Goal: Check status: Check status

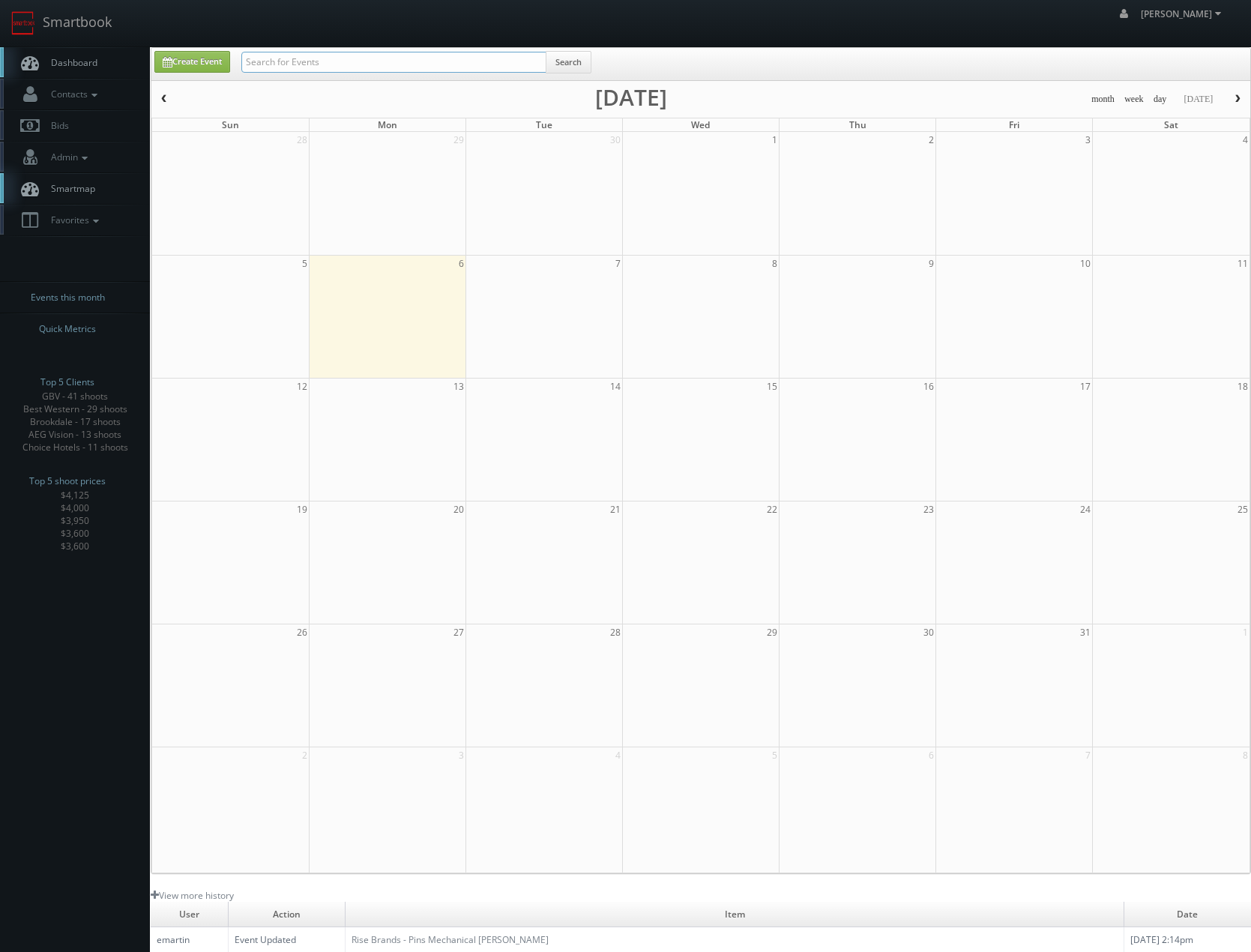
click at [433, 66] on input "text" at bounding box center [394, 62] width 305 height 21
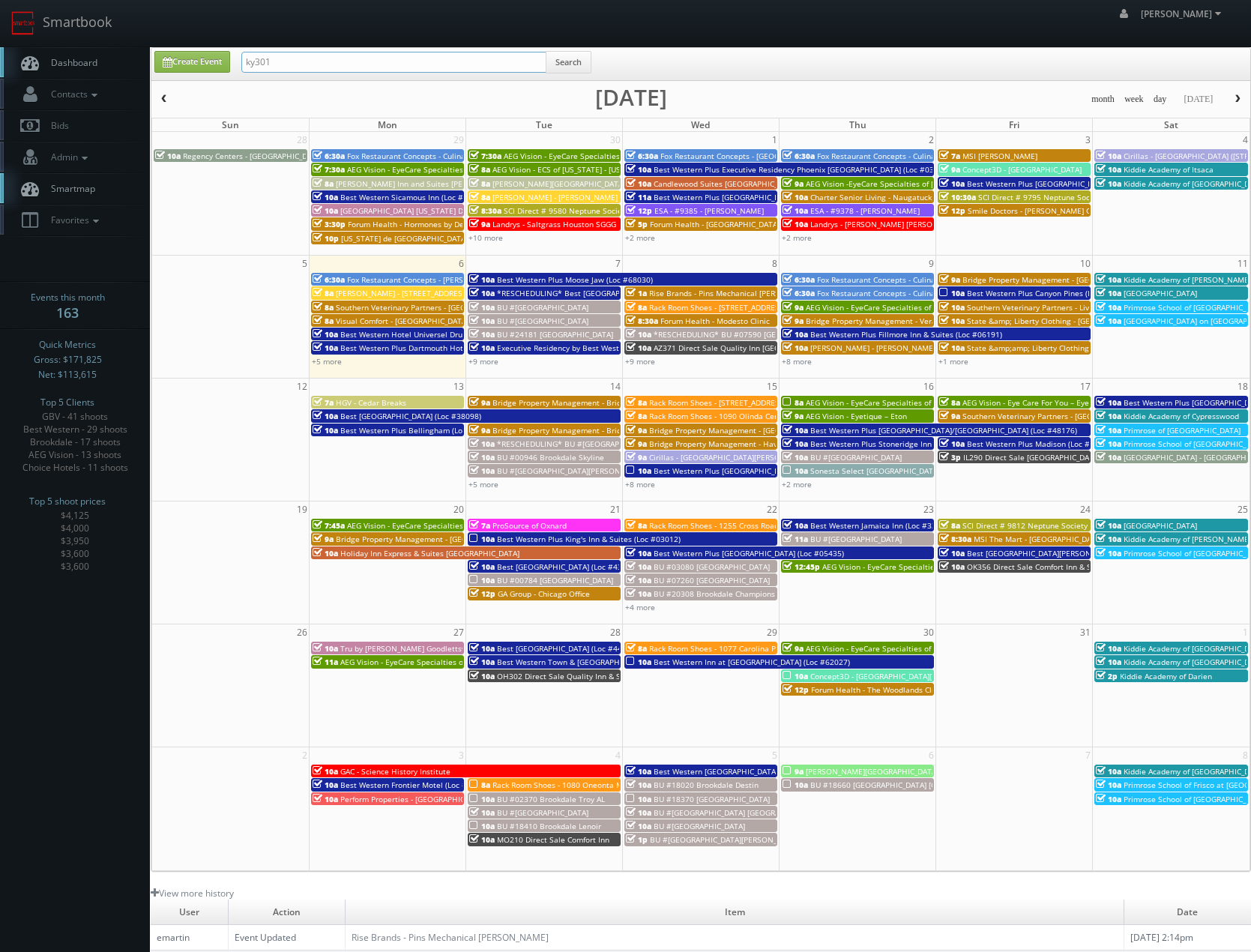
type input "ky301"
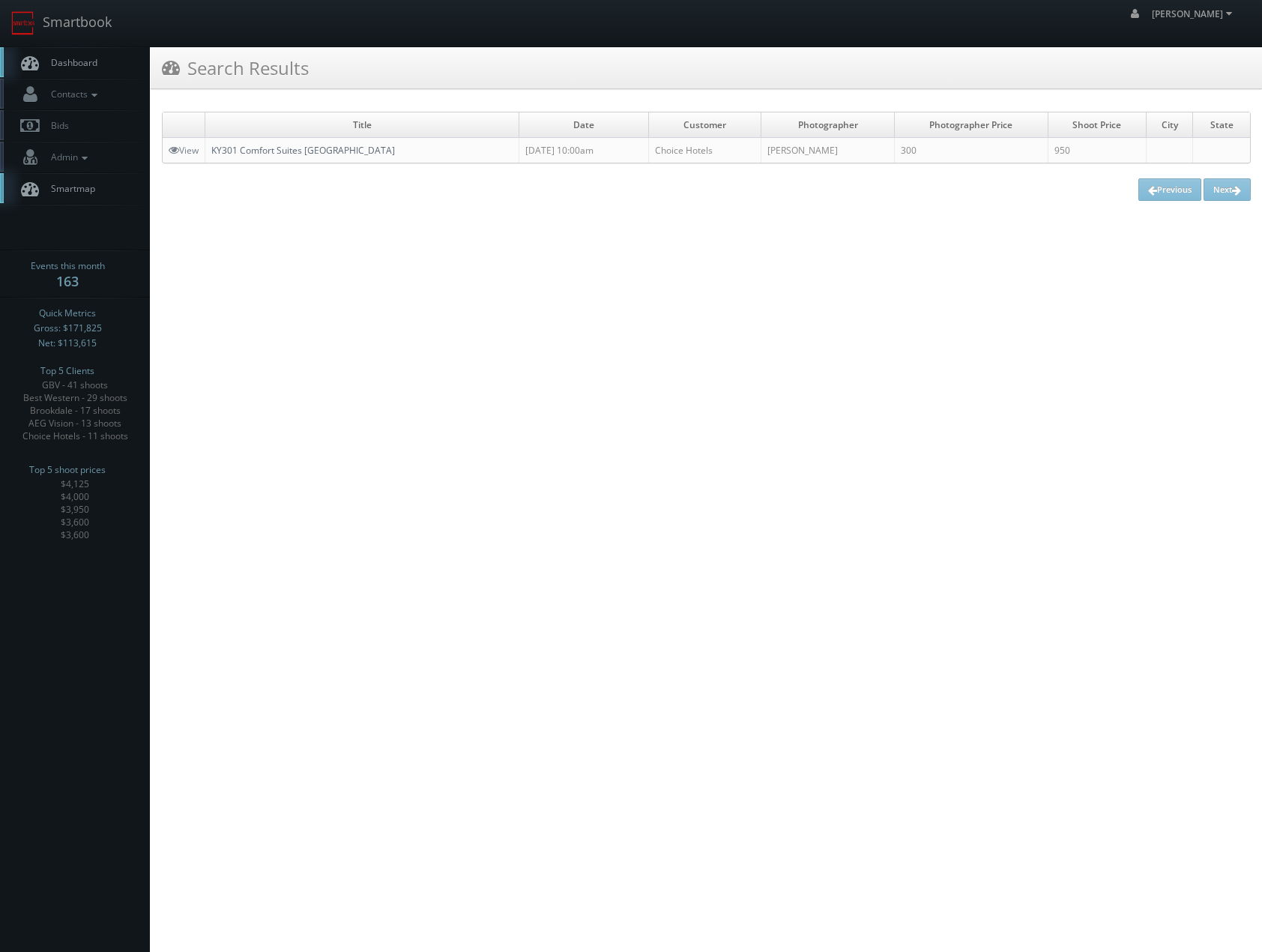
click at [309, 151] on link "KY301 Comfort Suites Florence" at bounding box center [302, 150] width 183 height 12
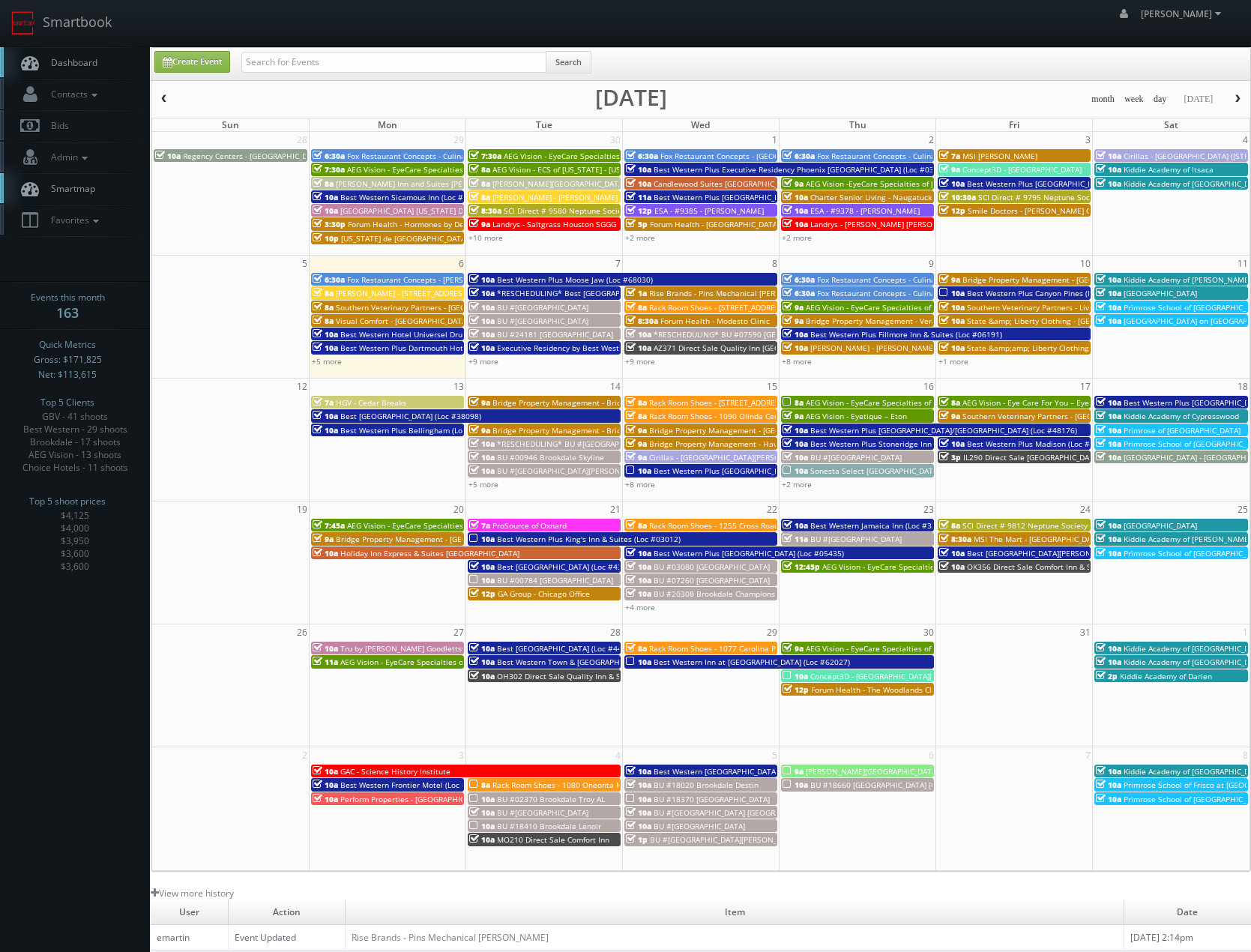
click at [317, 85] on div "Create Event Search month week day today October 2025 Sun Mon Tue Wed Thu Fri S…" at bounding box center [701, 459] width 1101 height 824
click at [333, 60] on input "text" at bounding box center [394, 62] width 305 height 21
click at [493, 360] on link "+9 more" at bounding box center [484, 361] width 30 height 11
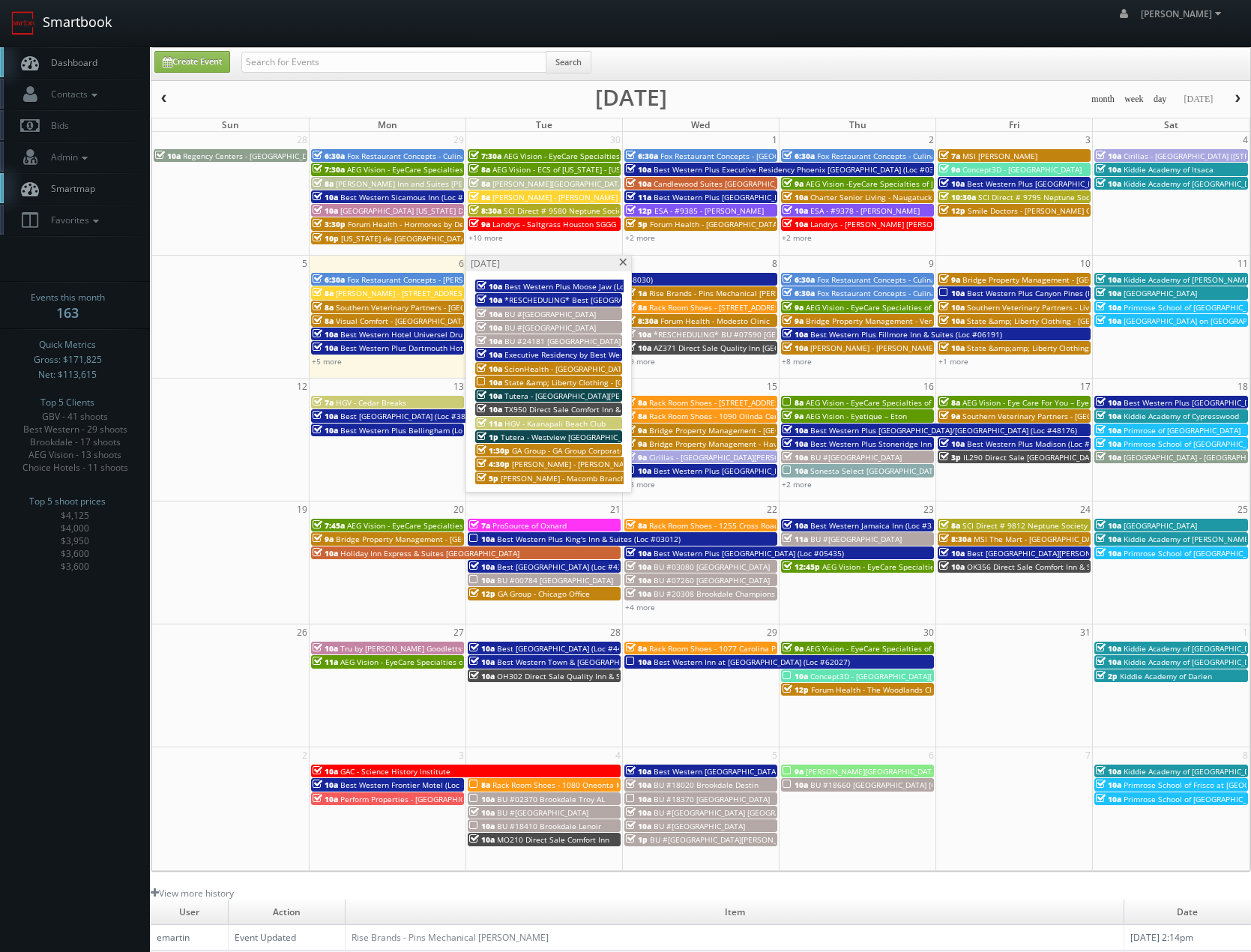
click at [48, 12] on link "Smartbook" at bounding box center [61, 23] width 123 height 46
